Goal: Information Seeking & Learning: Check status

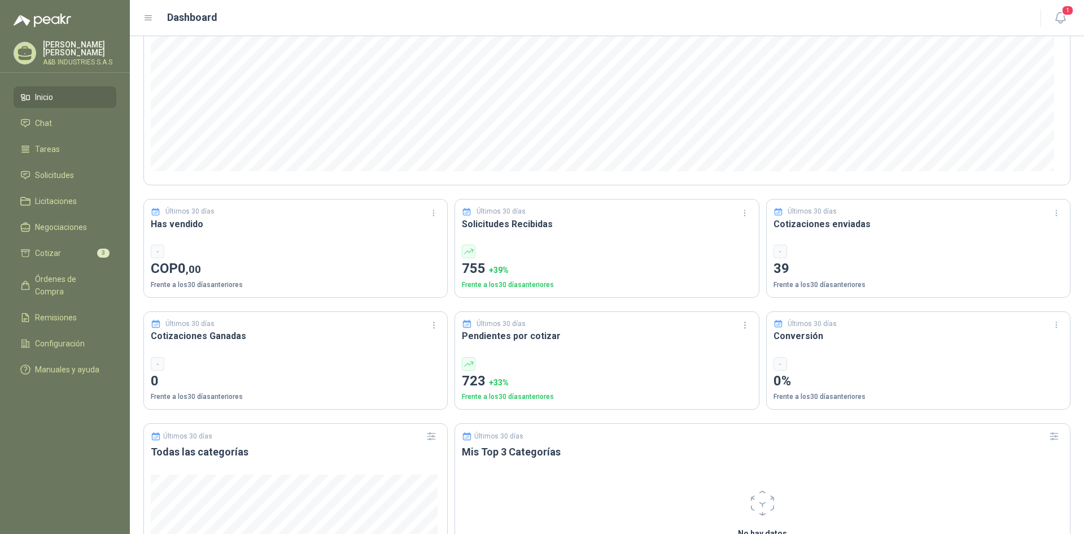
scroll to position [282, 0]
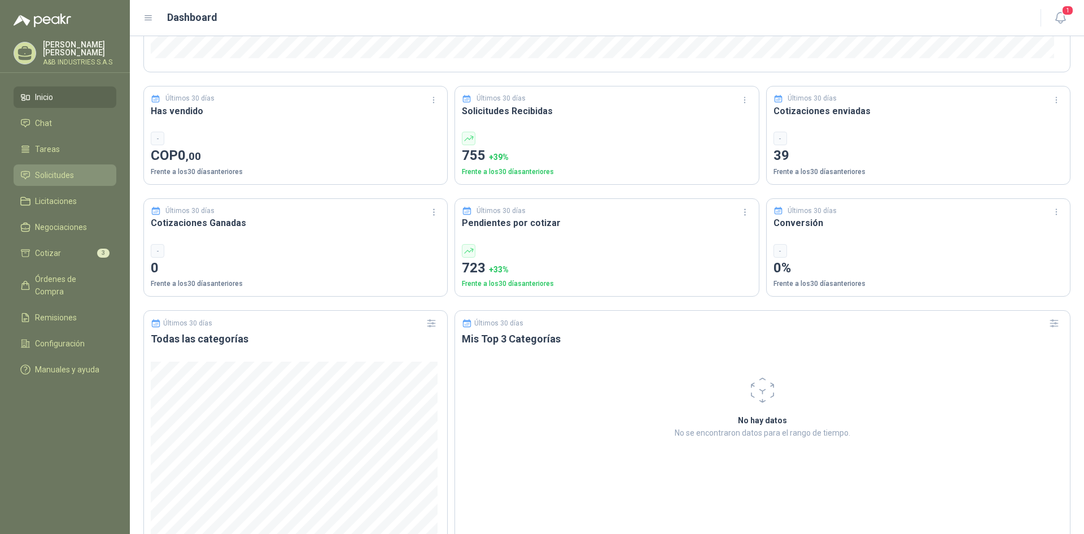
click at [58, 174] on span "Solicitudes" at bounding box center [54, 175] width 39 height 12
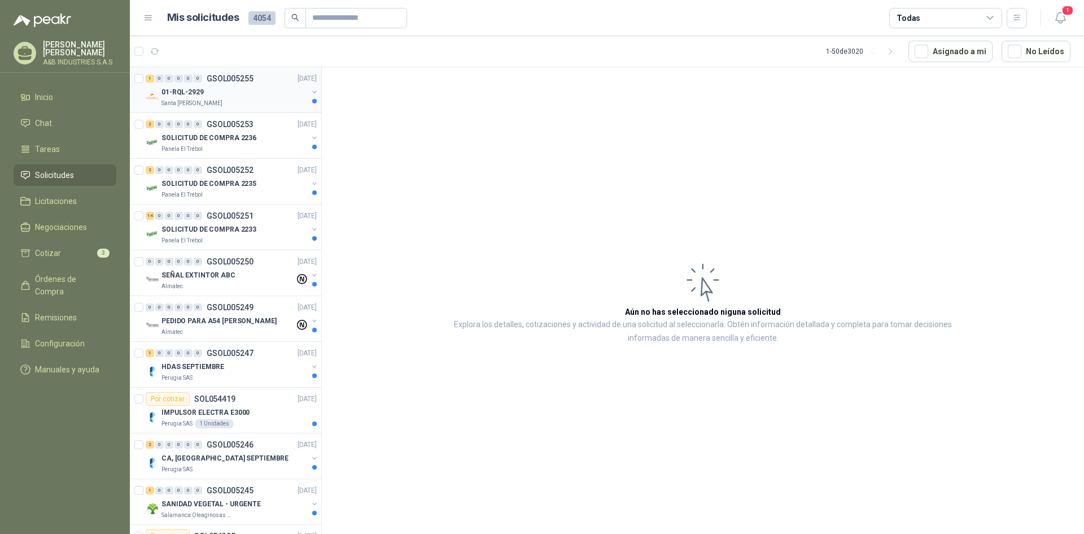
click at [193, 96] on p "01-RQL-2929" at bounding box center [183, 92] width 42 height 11
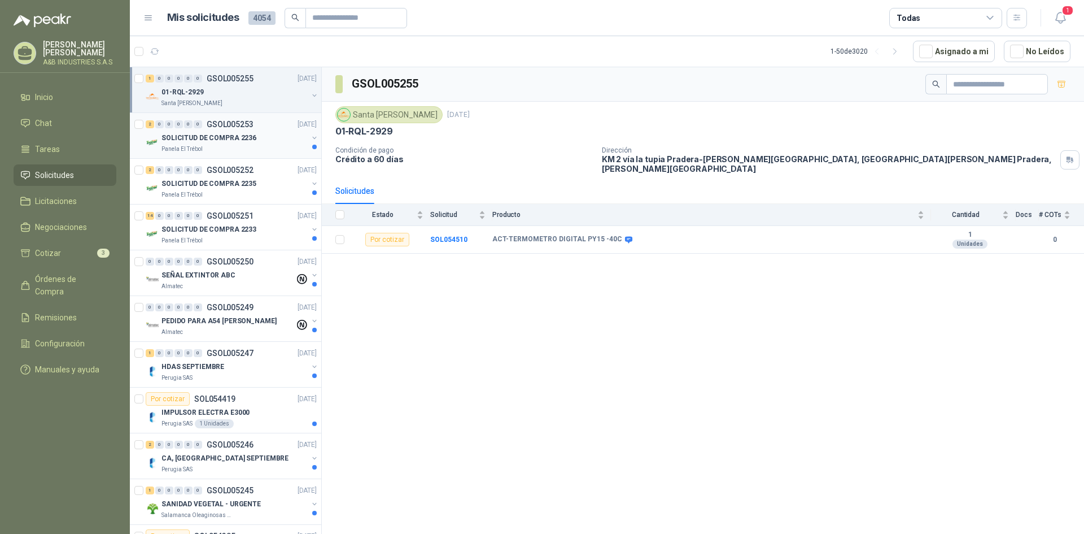
click at [226, 139] on p "SOLICITUD DE COMPRA 2236" at bounding box center [209, 138] width 95 height 11
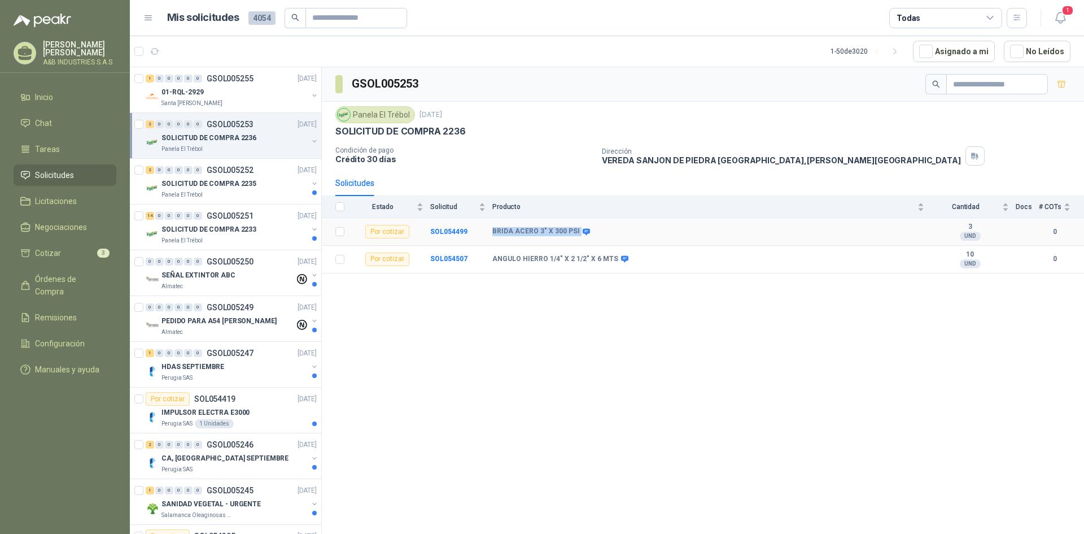
drag, startPoint x: 494, startPoint y: 233, endPoint x: 574, endPoint y: 227, distance: 80.4
click at [574, 227] on div "BRIDA ACERO 3" X 300 PSI" at bounding box center [540, 231] width 96 height 9
copy div "BRIDA ACERO 3" X 300 PSI"
click at [590, 273] on div "GSOL005253 Panela El Trébol [DATE] SOLICITUD DE COMPRA 2236 Condición de pago C…" at bounding box center [703, 302] width 762 height 470
drag, startPoint x: 490, startPoint y: 258, endPoint x: 613, endPoint y: 261, distance: 123.7
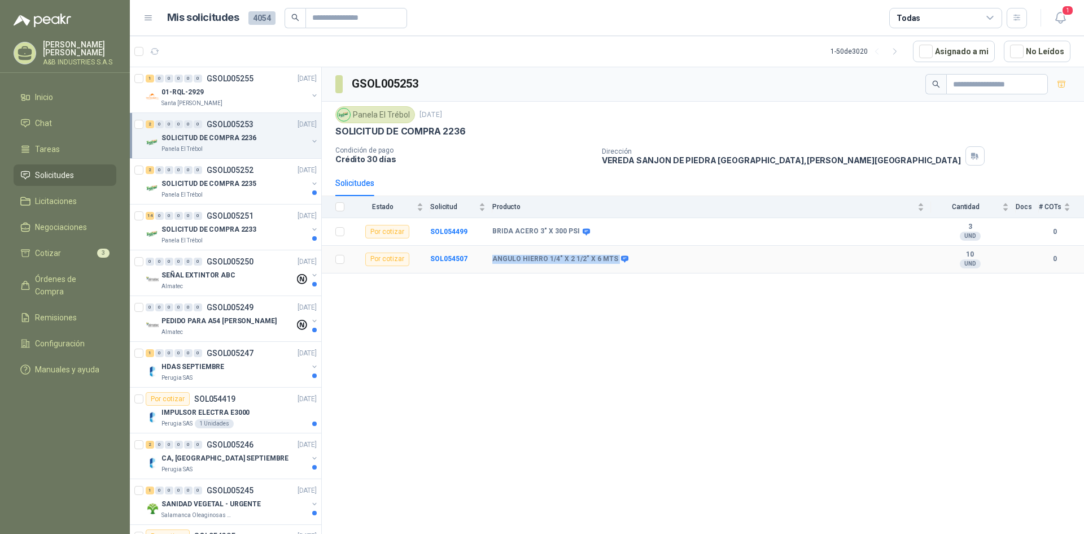
click at [613, 261] on tr "Por cotizar SOL054507 ANGULO HIERRO 1/4" X 2 1/2" X 6 MTS 10 UND  0" at bounding box center [703, 260] width 762 height 28
copy tr "ANGULO HIERRO 1/4" X 2 1/2" X 6 MTS"
click at [625, 355] on div "GSOL005253 Panela El Trébol [DATE] SOLICITUD DE COMPRA 2236 Condición de pago C…" at bounding box center [703, 302] width 762 height 470
drag, startPoint x: 492, startPoint y: 233, endPoint x: 574, endPoint y: 229, distance: 82.0
click at [574, 229] on div "BRIDA ACERO 3" X 300 PSI" at bounding box center [540, 231] width 96 height 9
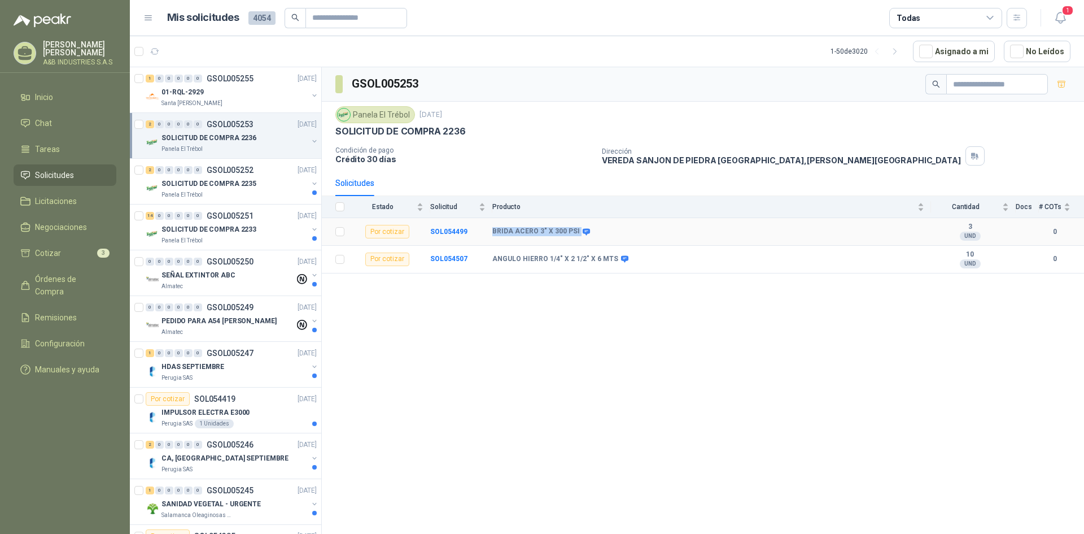
copy div "BRIDA ACERO 3" X 300 PSI"
click at [617, 361] on div "GSOL005253 Panela El Trébol [DATE] SOLICITUD DE COMPRA 2236 Condición de pago C…" at bounding box center [703, 302] width 762 height 470
click at [583, 231] on icon at bounding box center [586, 231] width 7 height 7
click at [621, 260] on icon at bounding box center [624, 259] width 7 height 7
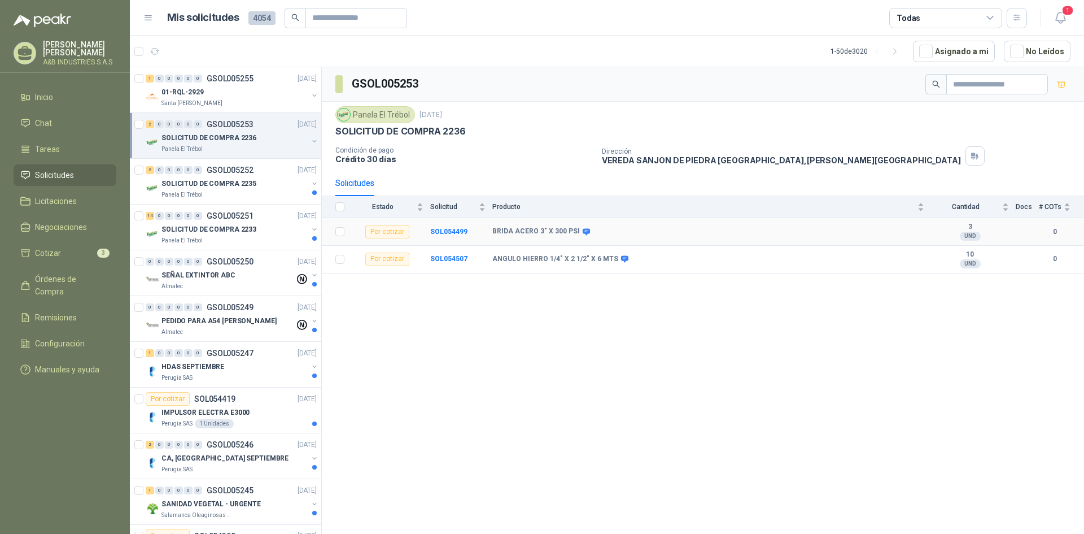
click at [574, 230] on b "BRIDA ACERO 3" X 300 PSI" at bounding box center [536, 231] width 88 height 9
click at [582, 230] on icon at bounding box center [586, 232] width 8 height 8
click at [265, 184] on div "SOLICITUD DE COMPRA 2235" at bounding box center [235, 184] width 146 height 14
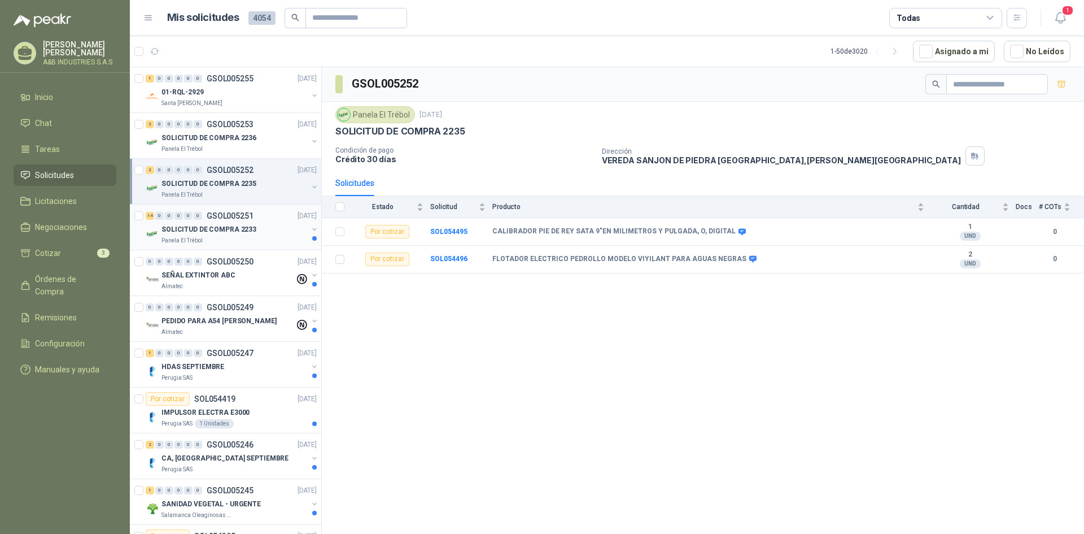
click at [251, 238] on div "Panela El Trébol" at bounding box center [235, 240] width 146 height 9
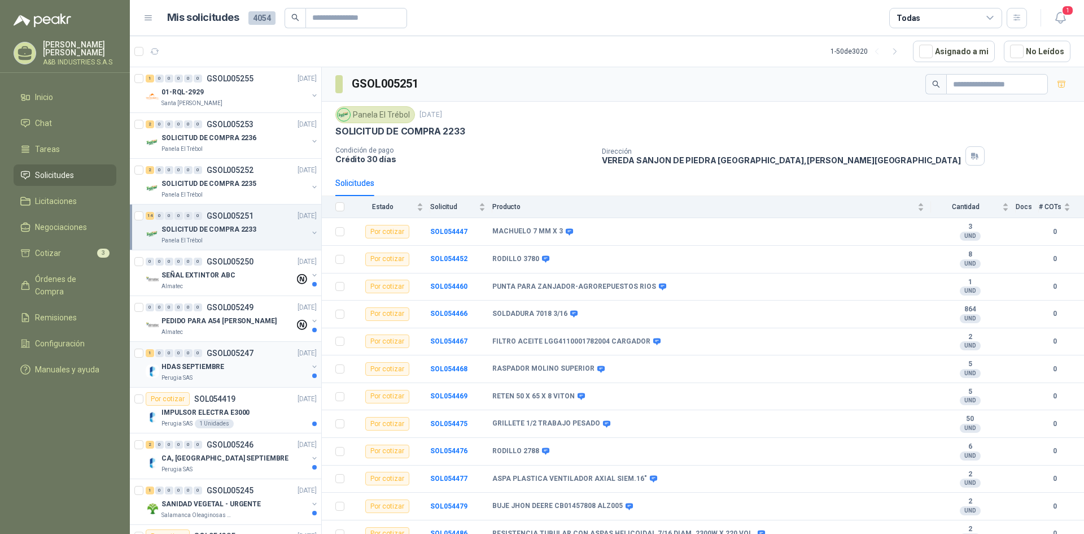
click at [205, 375] on div "Perugia SAS" at bounding box center [235, 377] width 146 height 9
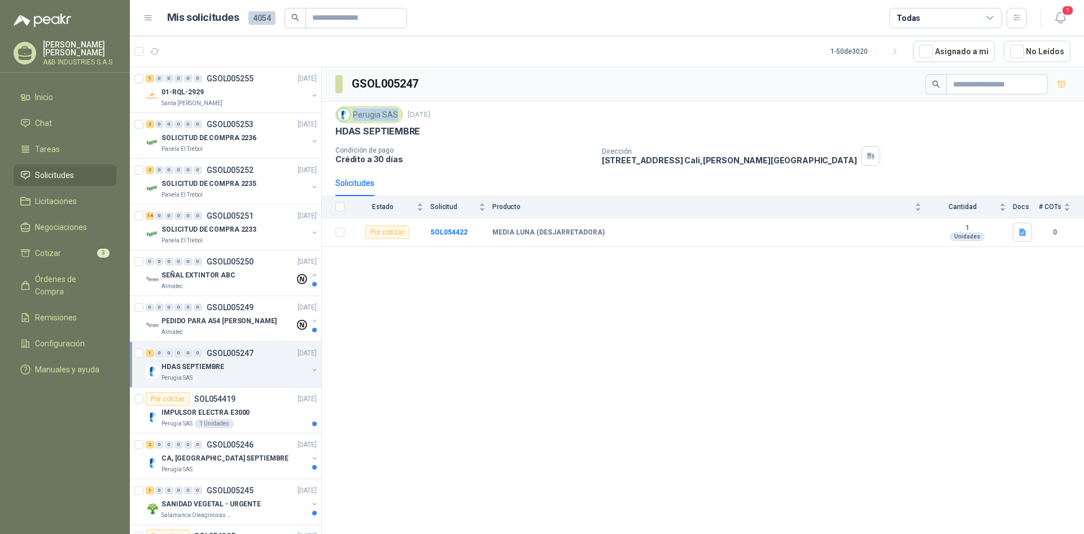
drag, startPoint x: 354, startPoint y: 114, endPoint x: 395, endPoint y: 116, distance: 41.9
click at [395, 116] on div "Perugia SAS" at bounding box center [369, 114] width 68 height 17
copy div "Perugia SAS"
click at [234, 102] on div "Santa [PERSON_NAME]" at bounding box center [235, 103] width 146 height 9
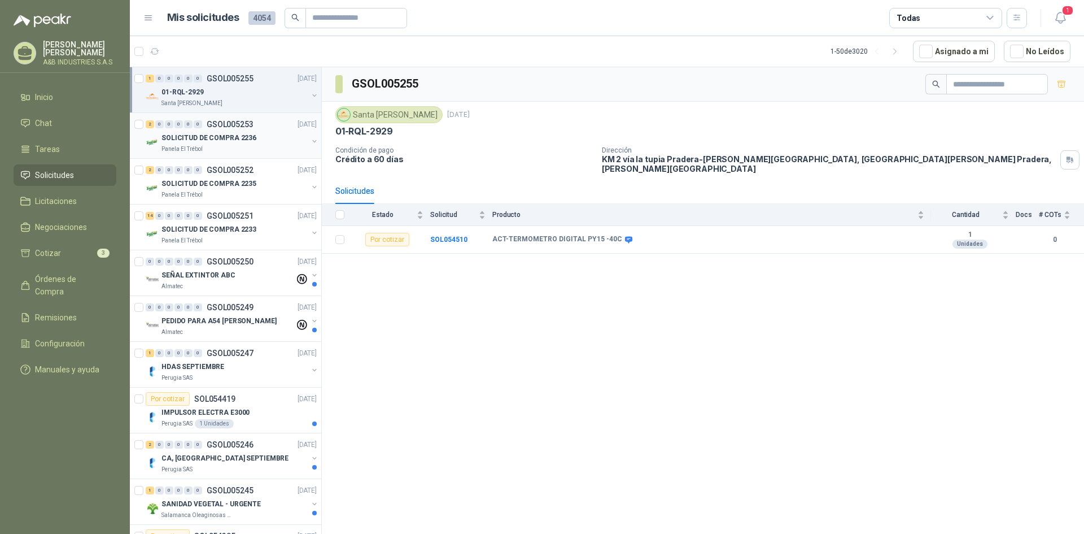
click at [221, 147] on div "Panela El Trébol" at bounding box center [235, 149] width 146 height 9
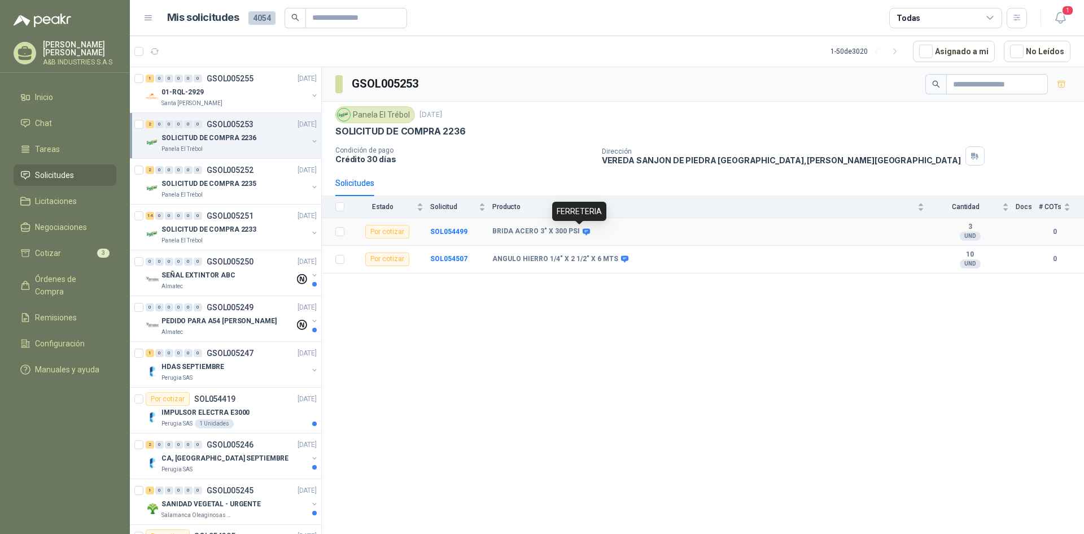
click at [583, 233] on icon at bounding box center [586, 231] width 7 height 7
click at [512, 308] on div "GSOL005253 Panela El Trébol [DATE] SOLICITUD DE COMPRA 2236 Condición de pago C…" at bounding box center [703, 302] width 762 height 470
click at [583, 233] on icon at bounding box center [586, 231] width 7 height 7
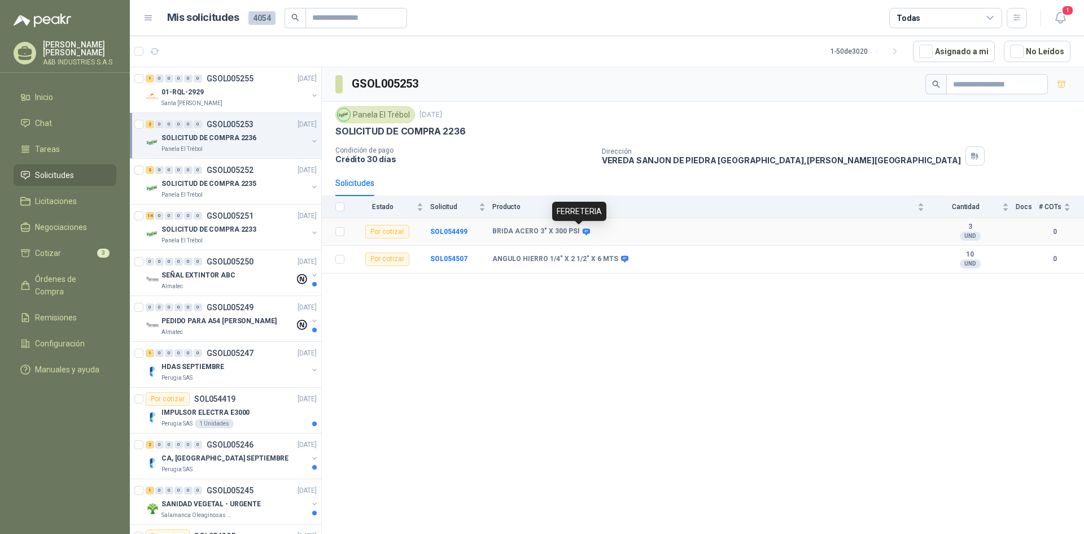
click at [582, 230] on icon at bounding box center [586, 232] width 8 height 8
click at [56, 126] on li "Chat" at bounding box center [64, 123] width 89 height 12
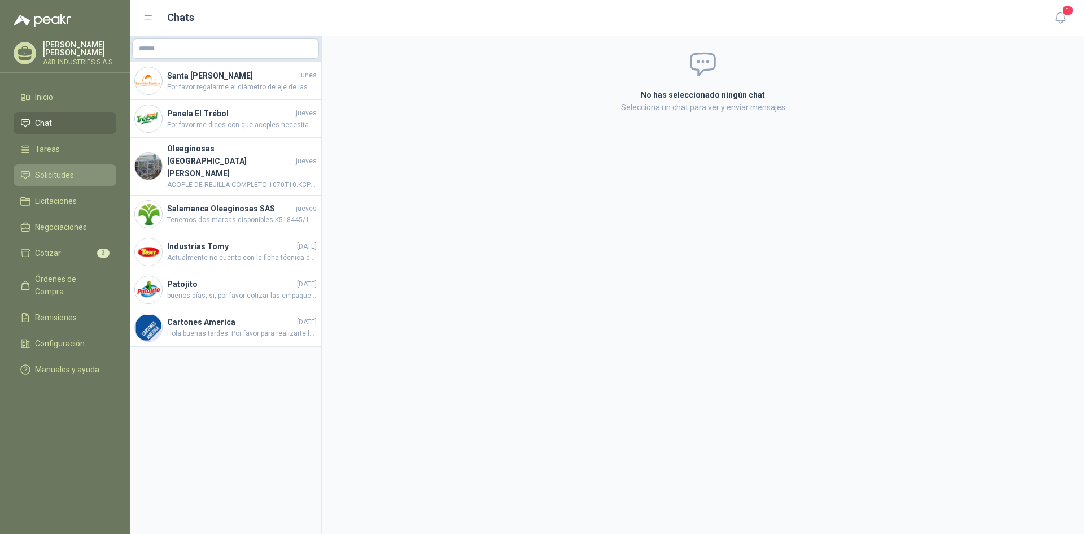
click at [55, 173] on span "Solicitudes" at bounding box center [54, 175] width 39 height 12
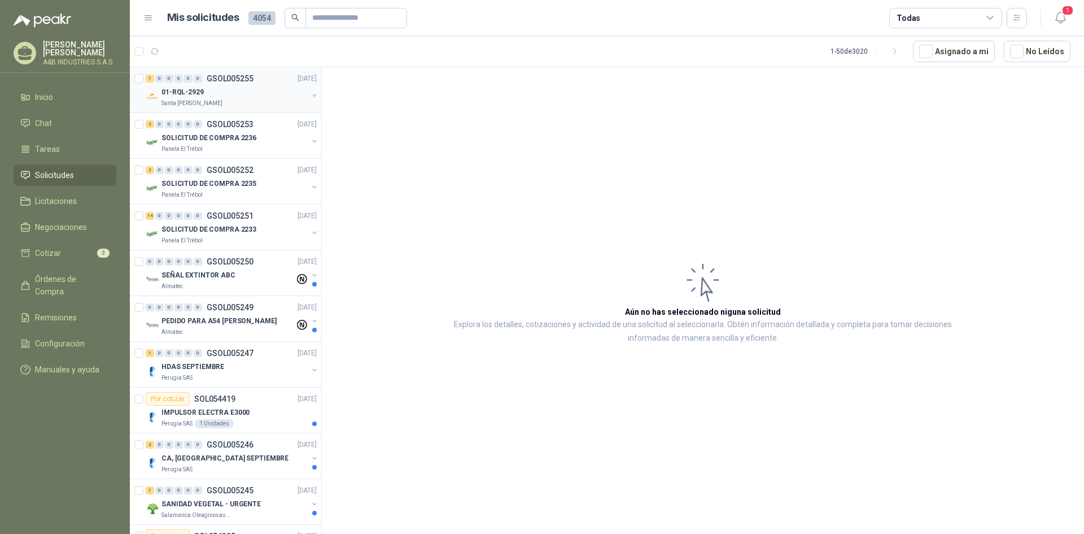
click at [224, 102] on div "Santa [PERSON_NAME]" at bounding box center [235, 103] width 146 height 9
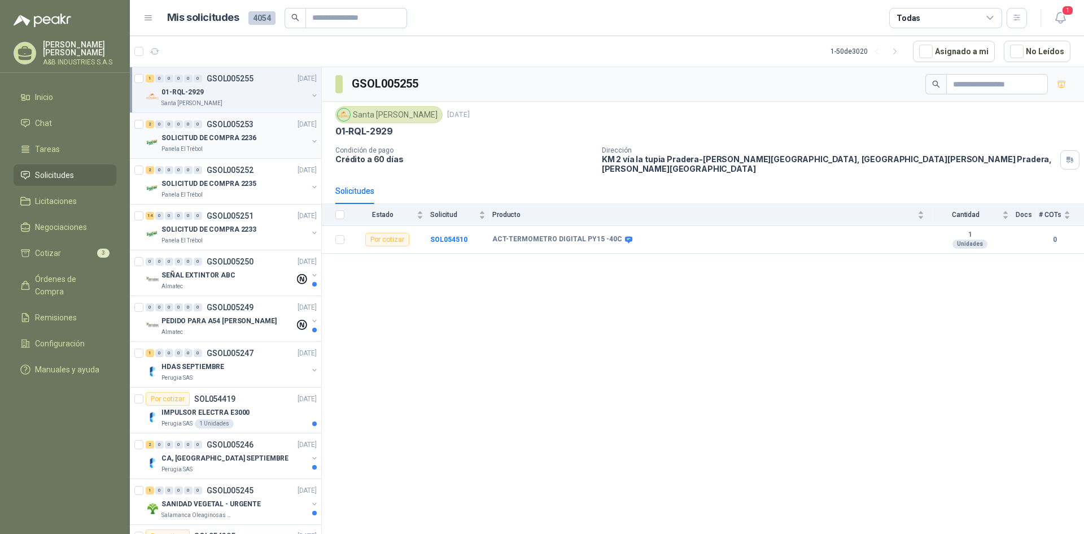
click at [223, 142] on p "SOLICITUD DE COMPRA 2236" at bounding box center [209, 138] width 95 height 11
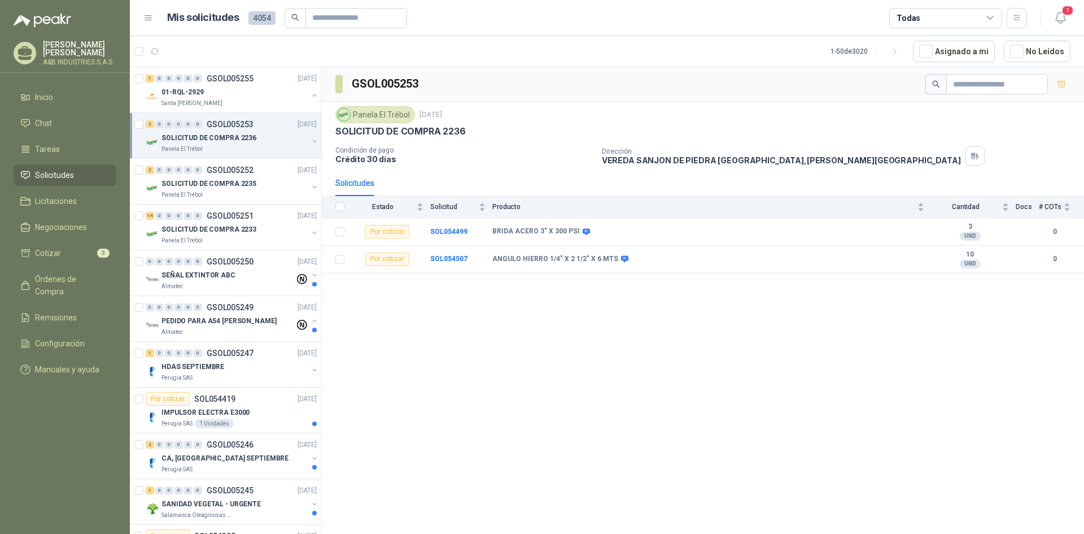
click at [604, 291] on div "GSOL005253 Panela El Trébol [DATE] SOLICITUD DE COMPRA 2236 Condición de pago C…" at bounding box center [703, 302] width 762 height 470
click at [442, 228] on b "SOL054499" at bounding box center [448, 232] width 37 height 8
